Goal: Navigation & Orientation: Go to known website

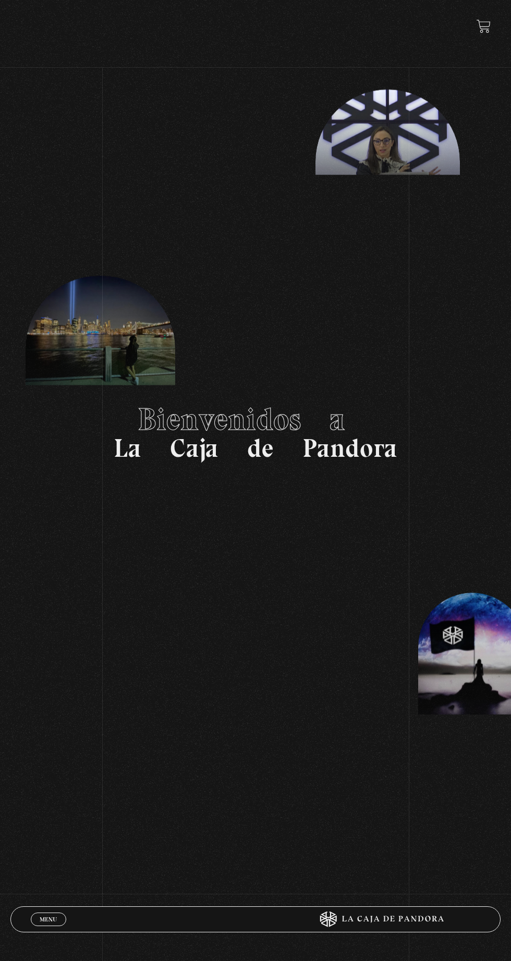
click at [55, 916] on span "Menu" at bounding box center [48, 919] width 17 height 6
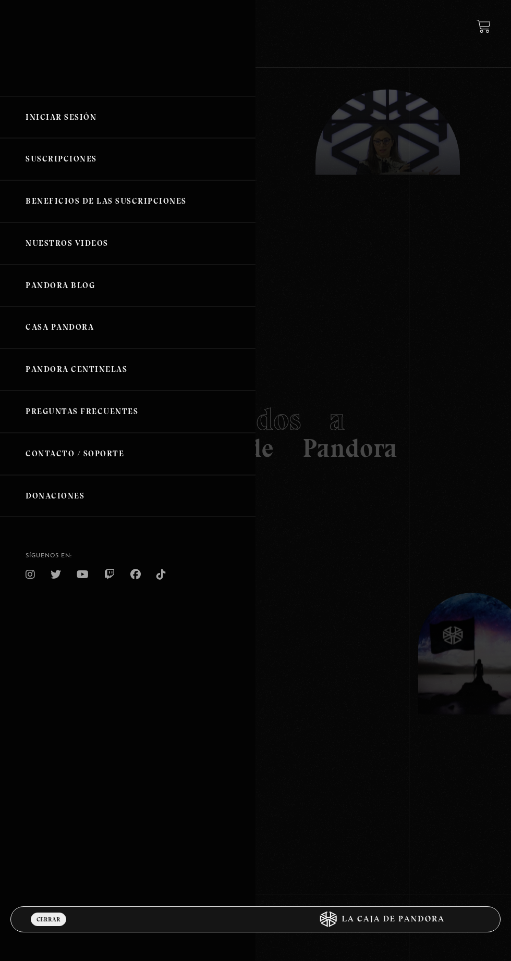
click at [133, 121] on link "Iniciar Sesión" at bounding box center [127, 117] width 255 height 42
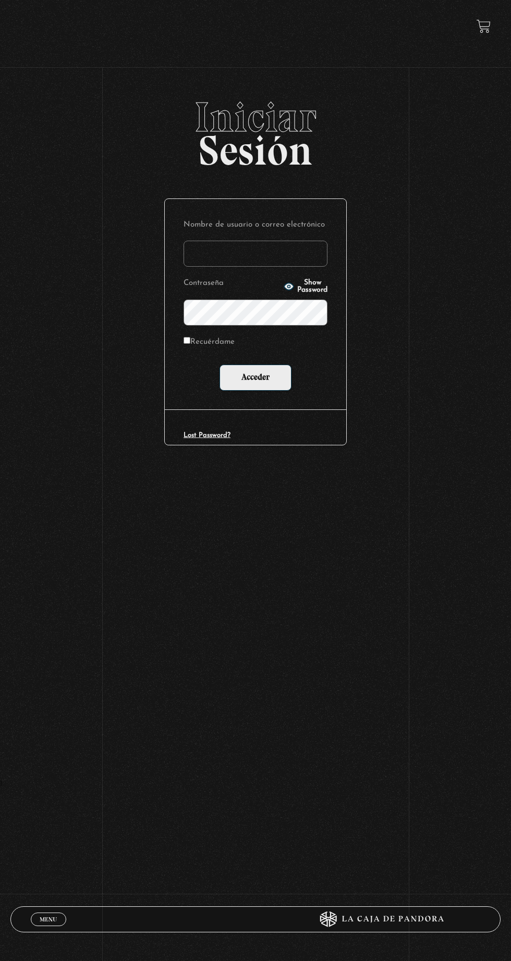
click at [281, 261] on input "Nombre de usuario o correo electrónico" at bounding box center [255, 254] width 144 height 26
type input "maroto189@gmail.com"
click at [219, 365] on input "Acceder" at bounding box center [255, 378] width 72 height 26
click at [291, 389] on input "Acceder" at bounding box center [255, 378] width 72 height 26
